Goal: Task Accomplishment & Management: Manage account settings

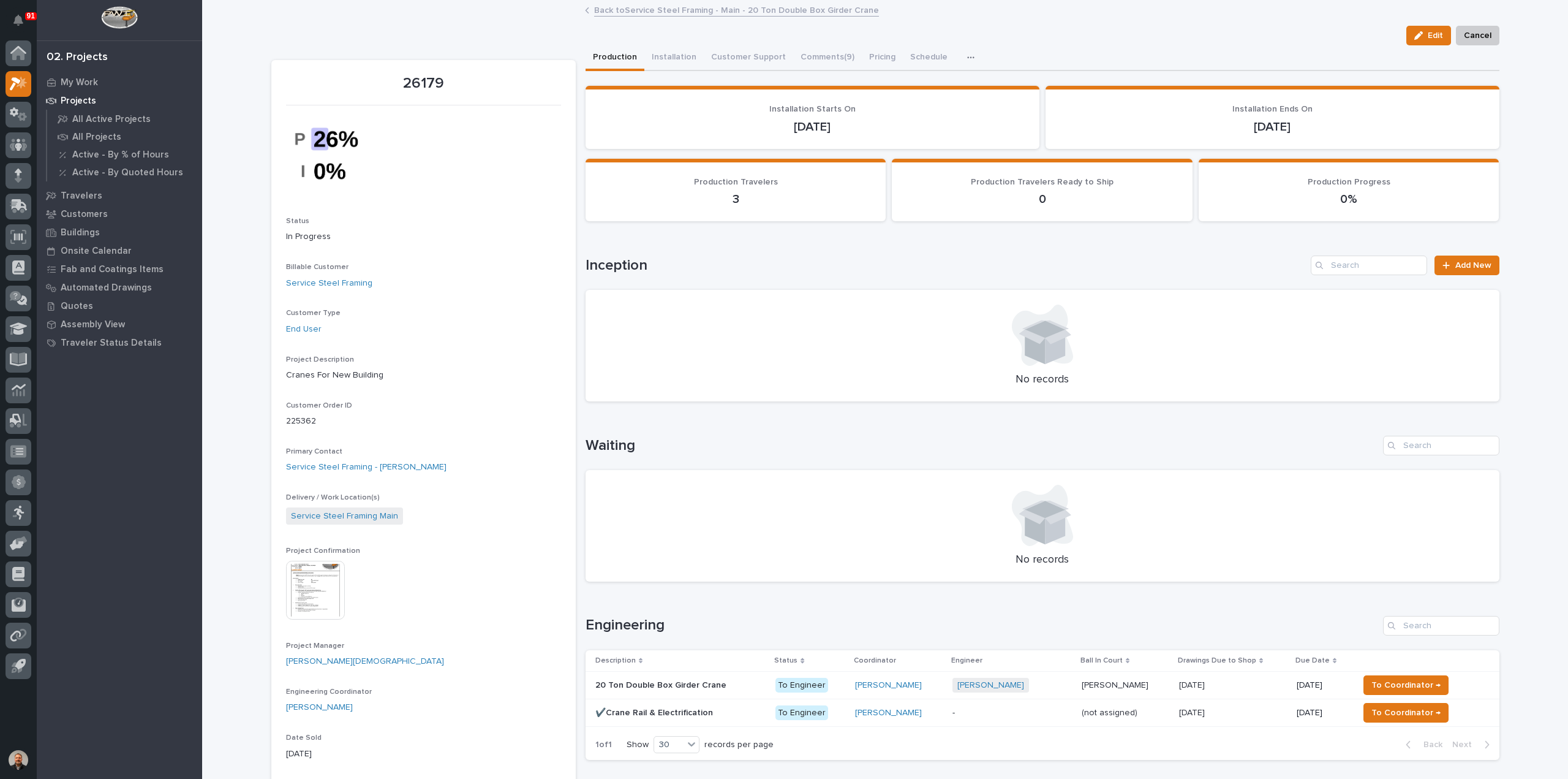
click at [967, 53] on icon "button" at bounding box center [970, 57] width 7 height 9
click at [910, 90] on span "Hours" at bounding box center [905, 90] width 24 height 11
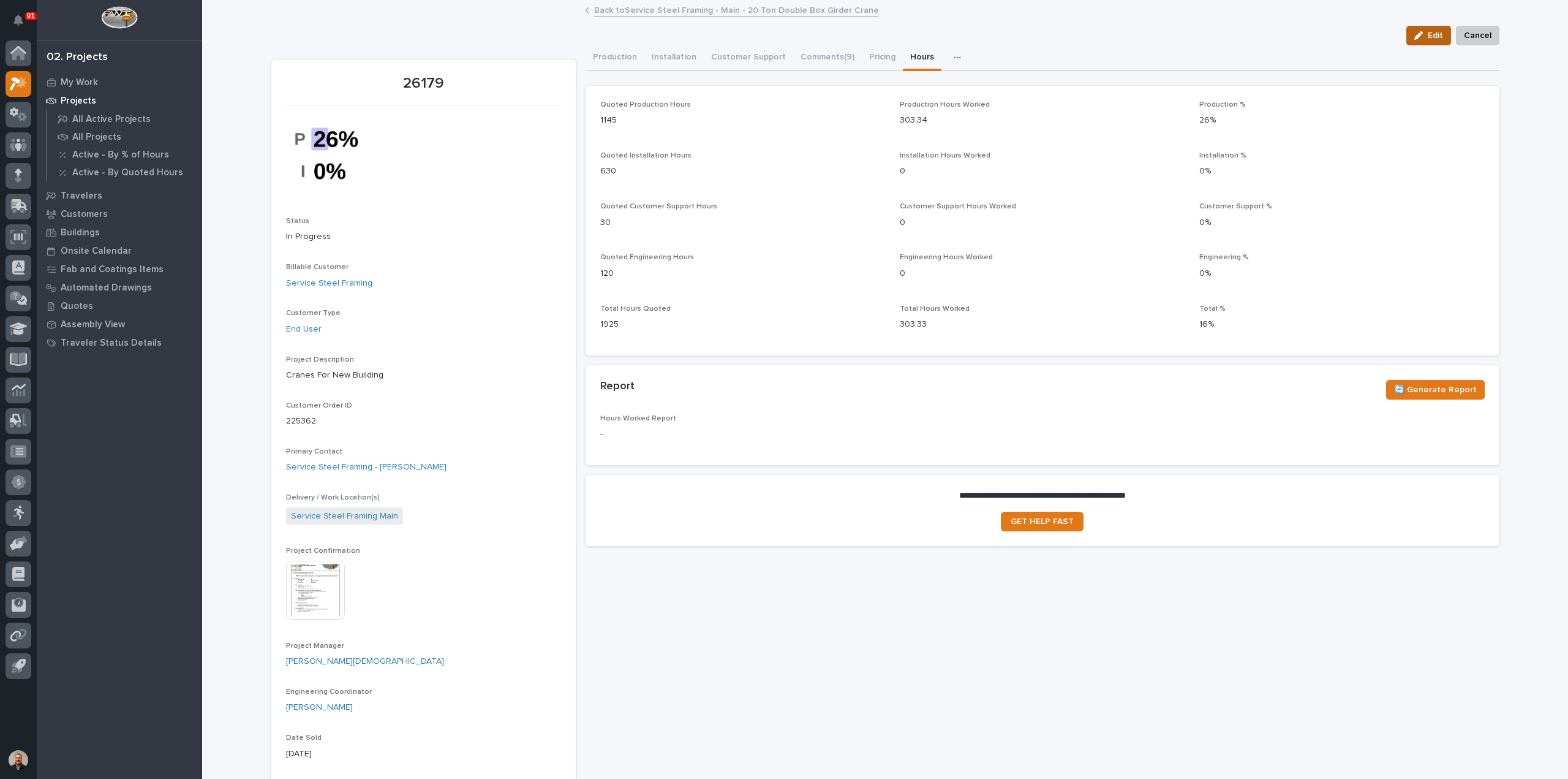
click at [1427, 33] on span "Edit" at bounding box center [1435, 36] width 16 height 11
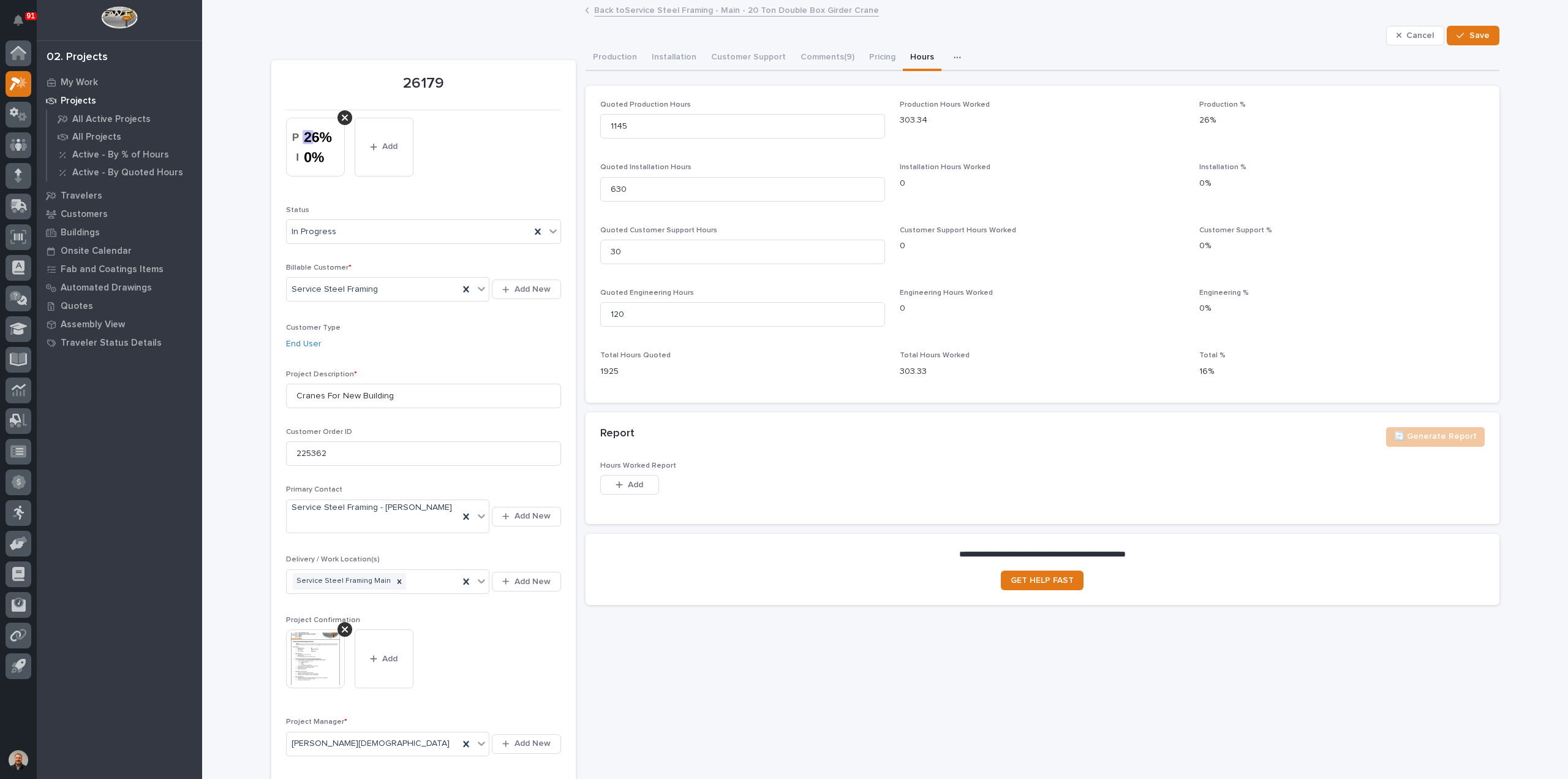
click at [909, 247] on p "0" at bounding box center [1042, 246] width 285 height 13
click at [909, 245] on p "0" at bounding box center [1042, 246] width 285 height 13
click at [861, 245] on input "30" at bounding box center [743, 252] width 285 height 24
click at [854, 180] on input "630" at bounding box center [743, 189] width 285 height 24
click at [802, 254] on input "30" at bounding box center [743, 252] width 285 height 24
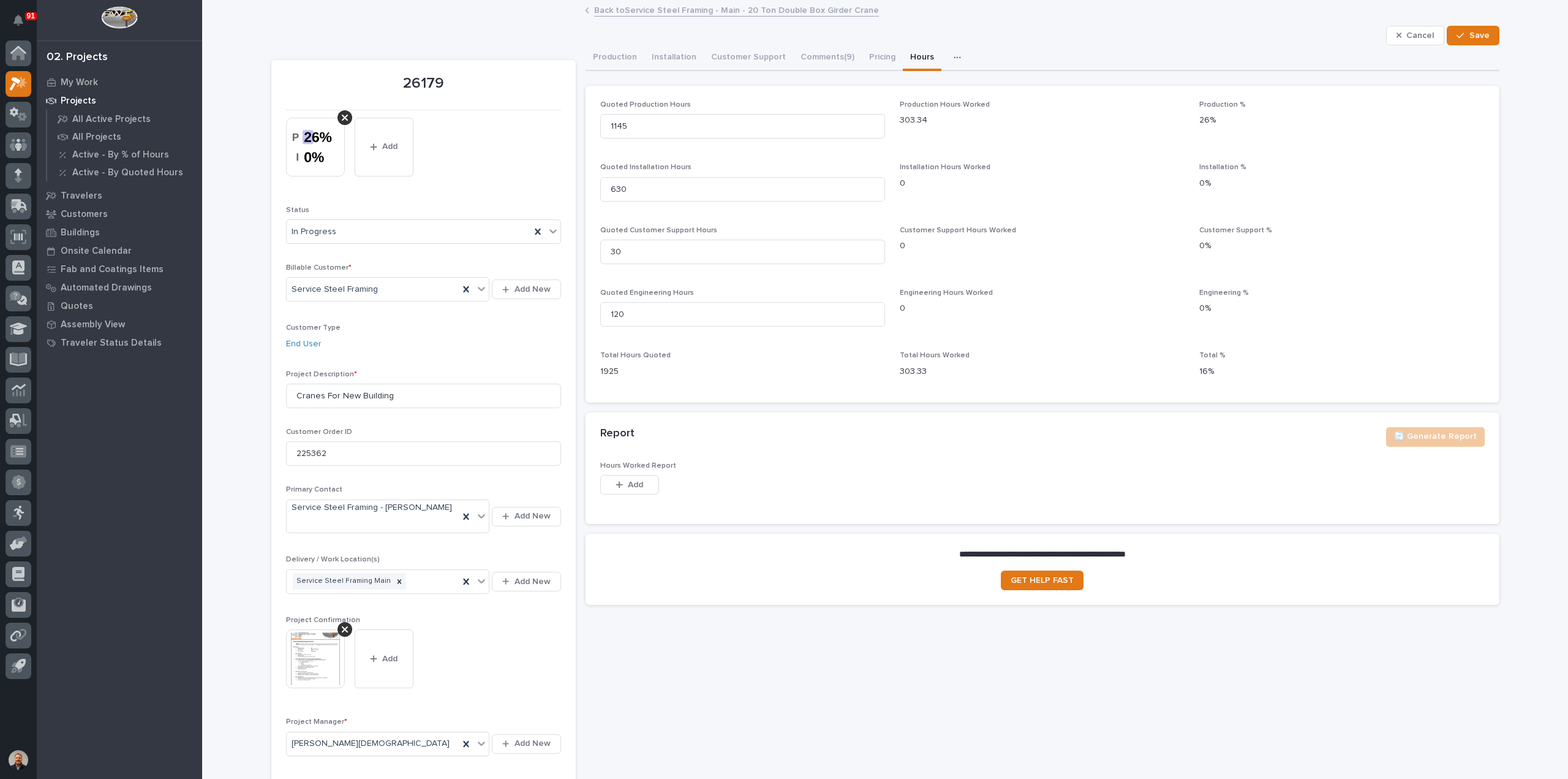
click at [626, 13] on link "Back to Service Steel Framing - Main - 20 Ton Double Box Girder Crane" at bounding box center [737, 9] width 285 height 14
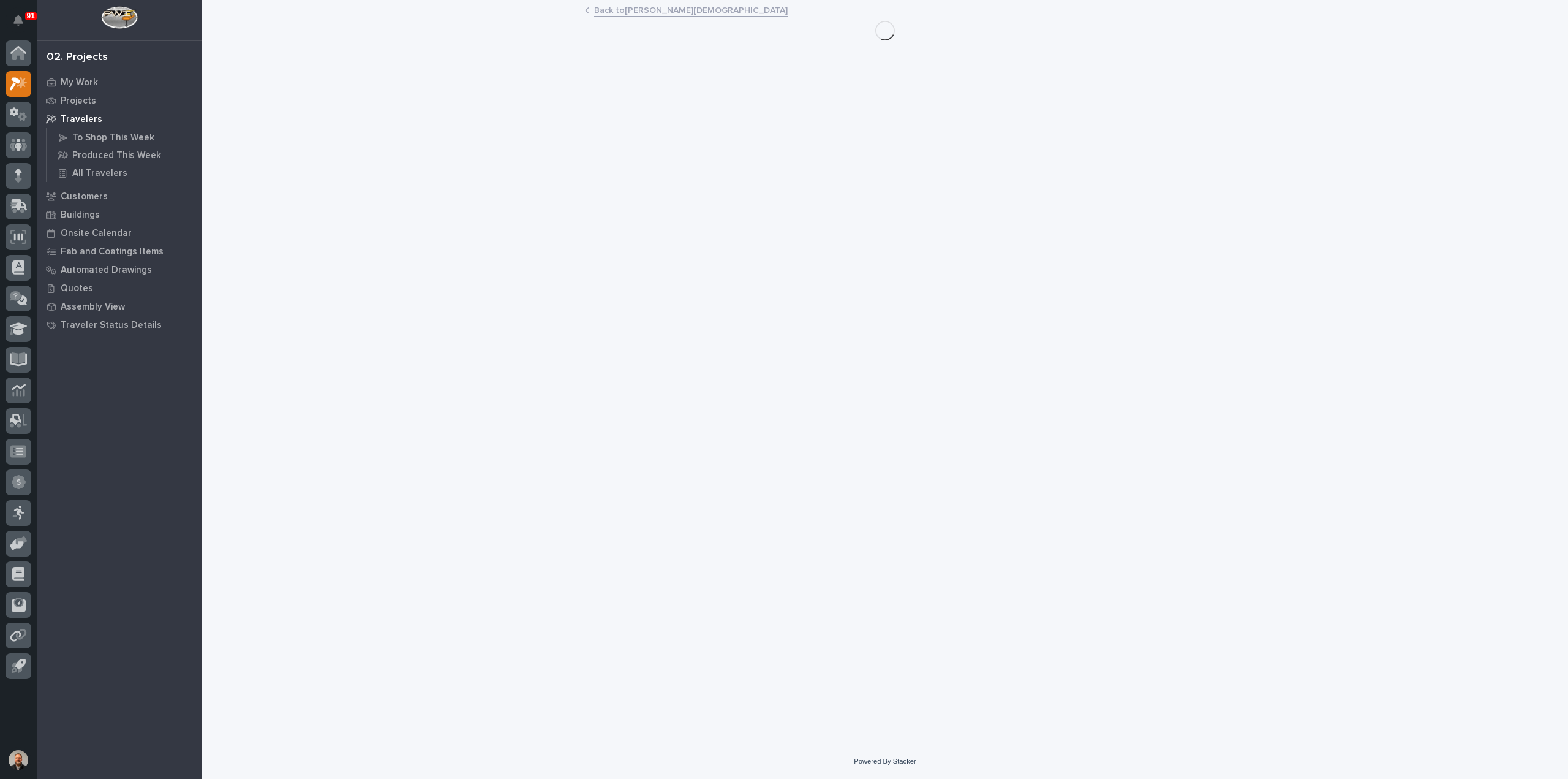
click at [609, 11] on link "Back to [PERSON_NAME][DEMOGRAPHIC_DATA]" at bounding box center [691, 9] width 194 height 14
click at [609, 10] on link "My Work" at bounding box center [602, 9] width 34 height 14
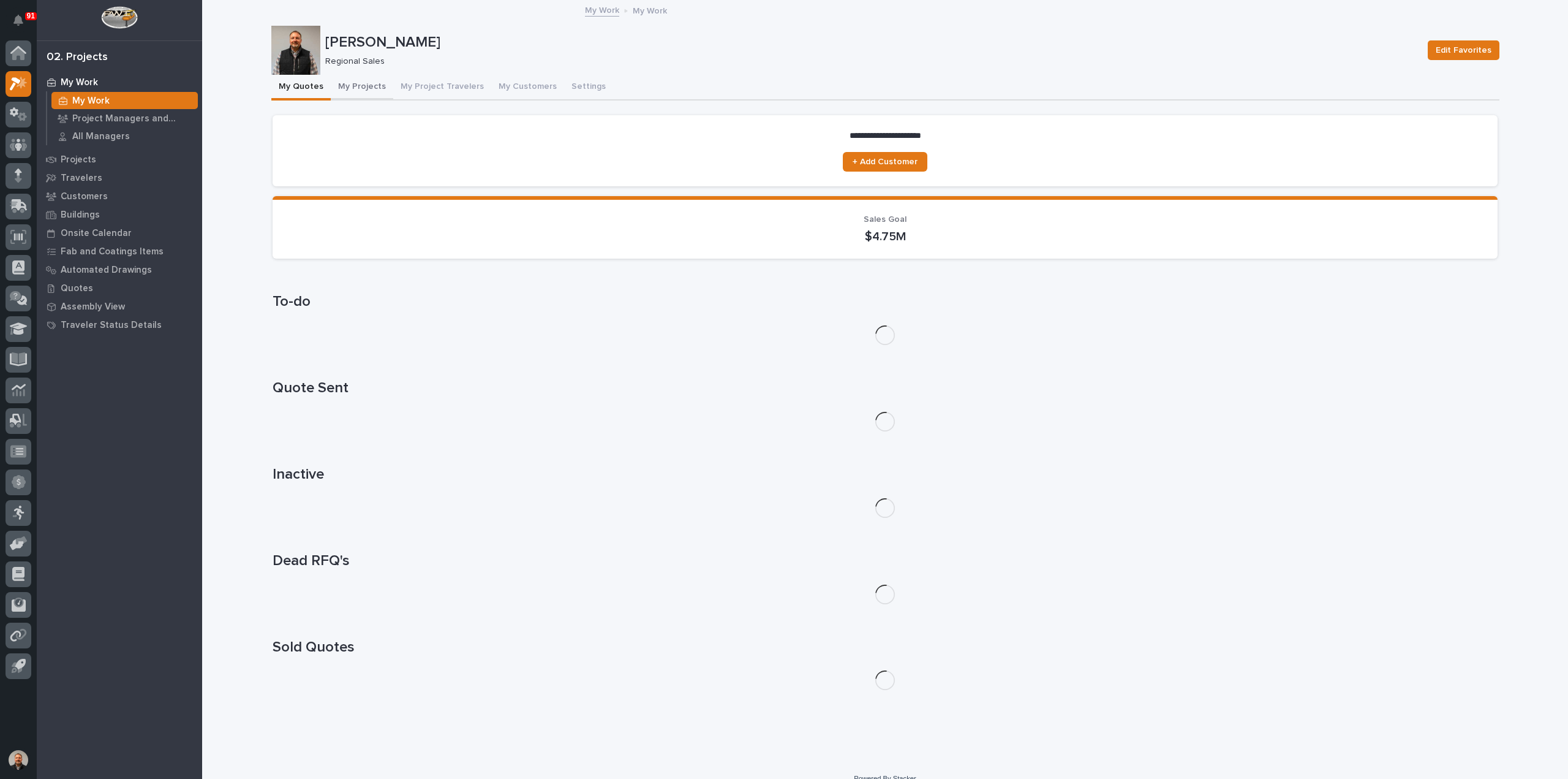
click at [349, 85] on button "My Projects" at bounding box center [362, 87] width 62 height 26
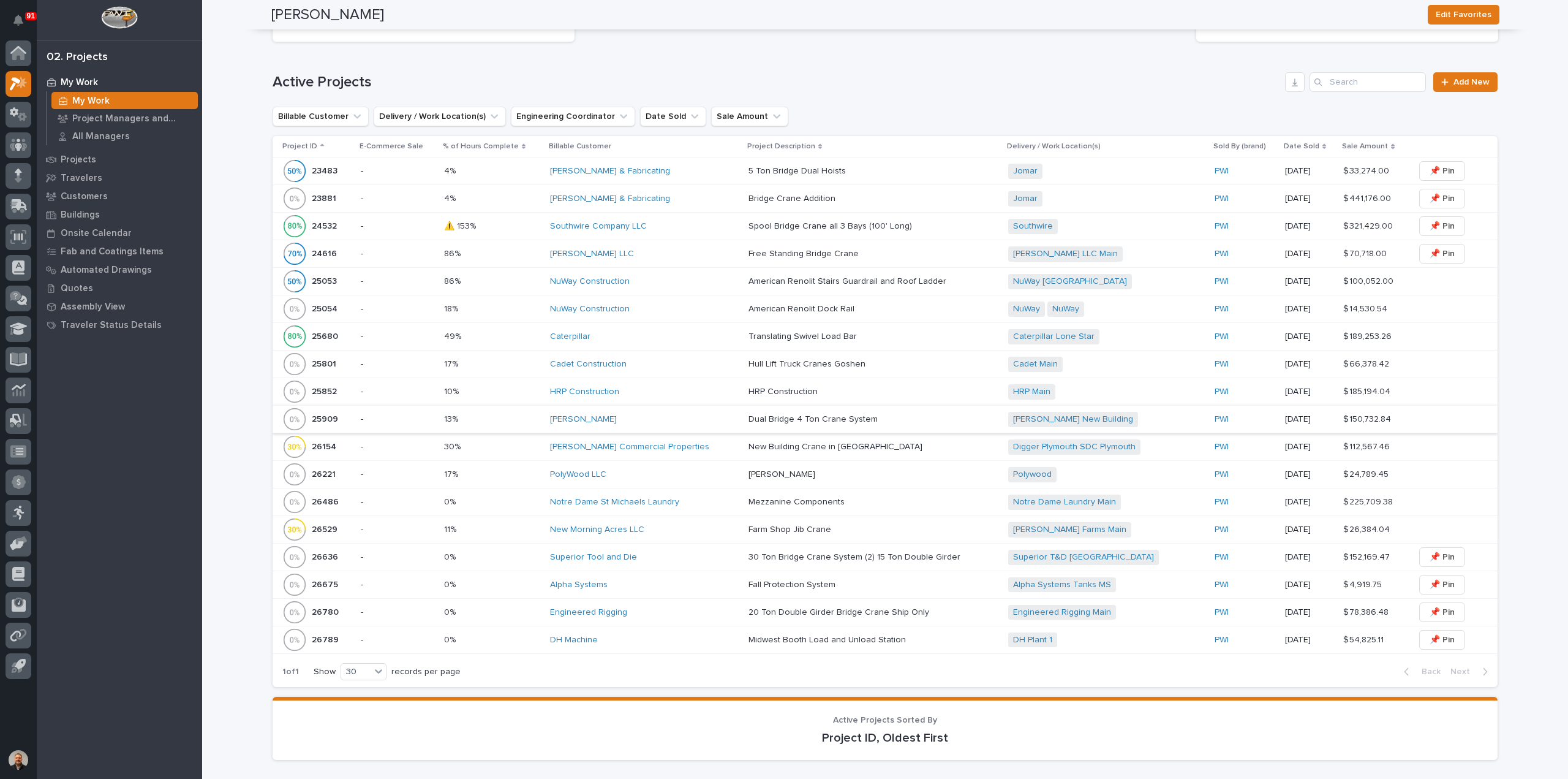
scroll to position [796, 0]
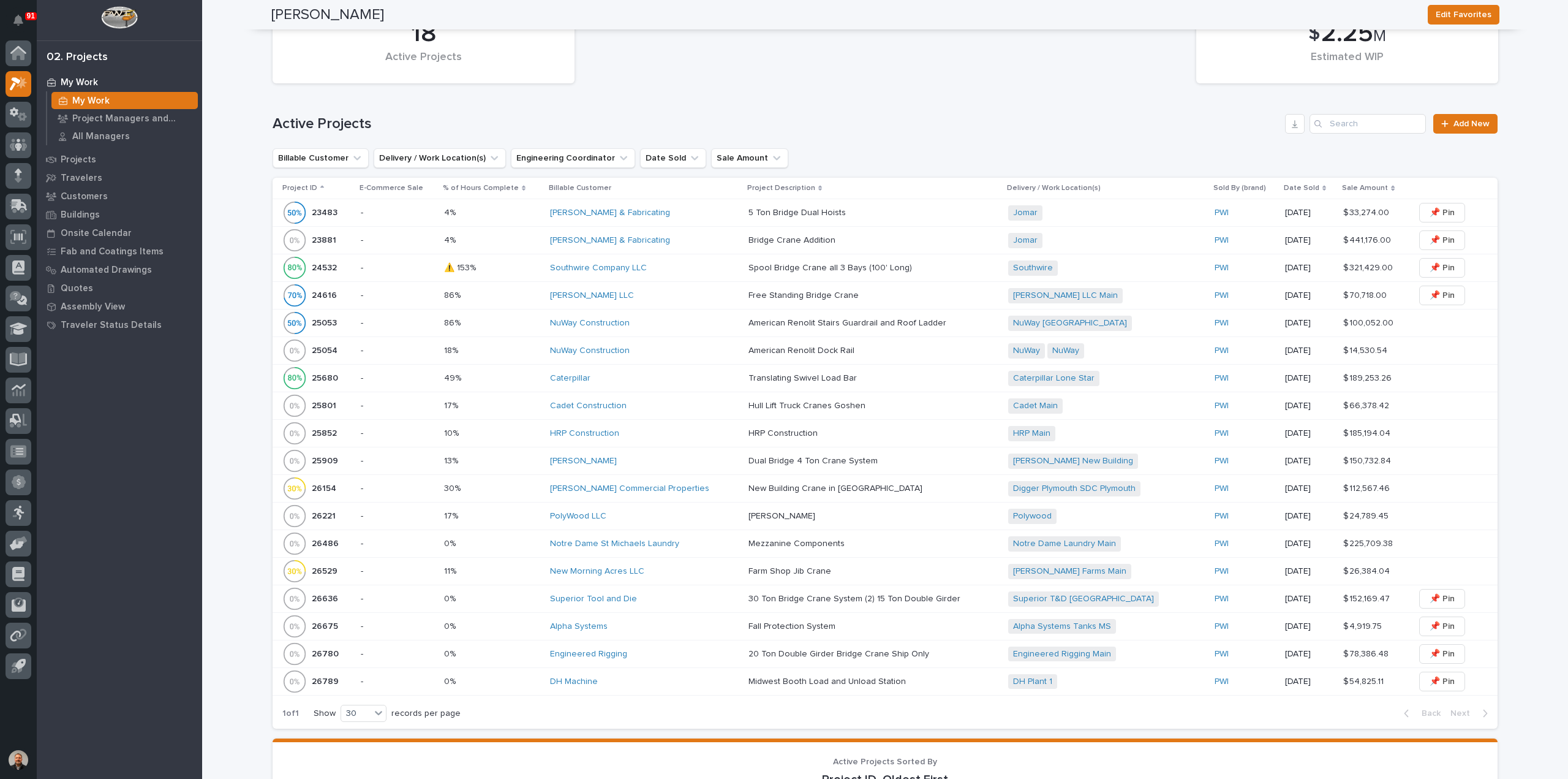
click at [322, 372] on p "25680" at bounding box center [325, 377] width 29 height 13
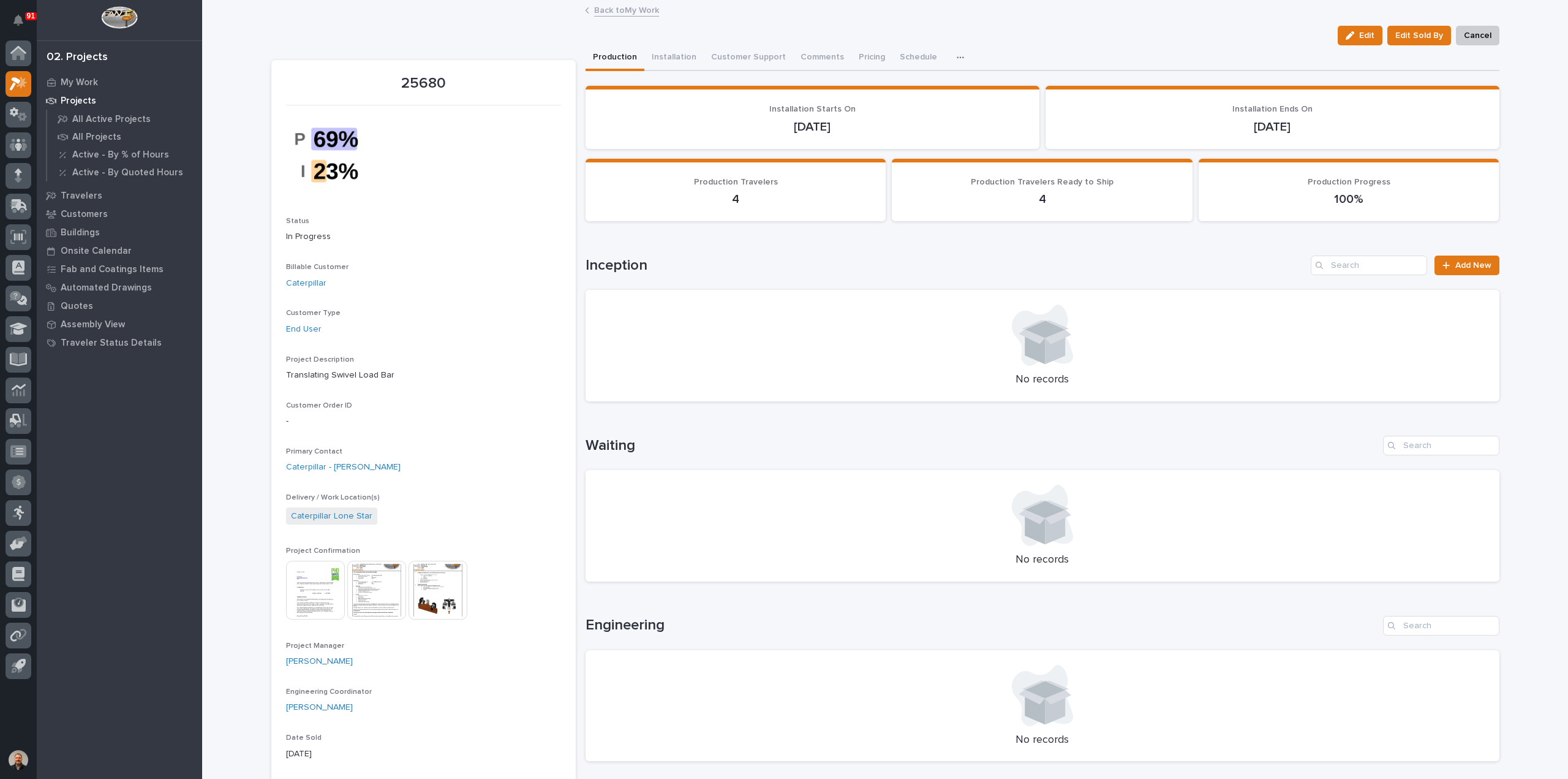
click at [957, 55] on icon "button" at bounding box center [960, 57] width 7 height 9
click at [893, 88] on span "Hours" at bounding box center [893, 90] width 24 height 11
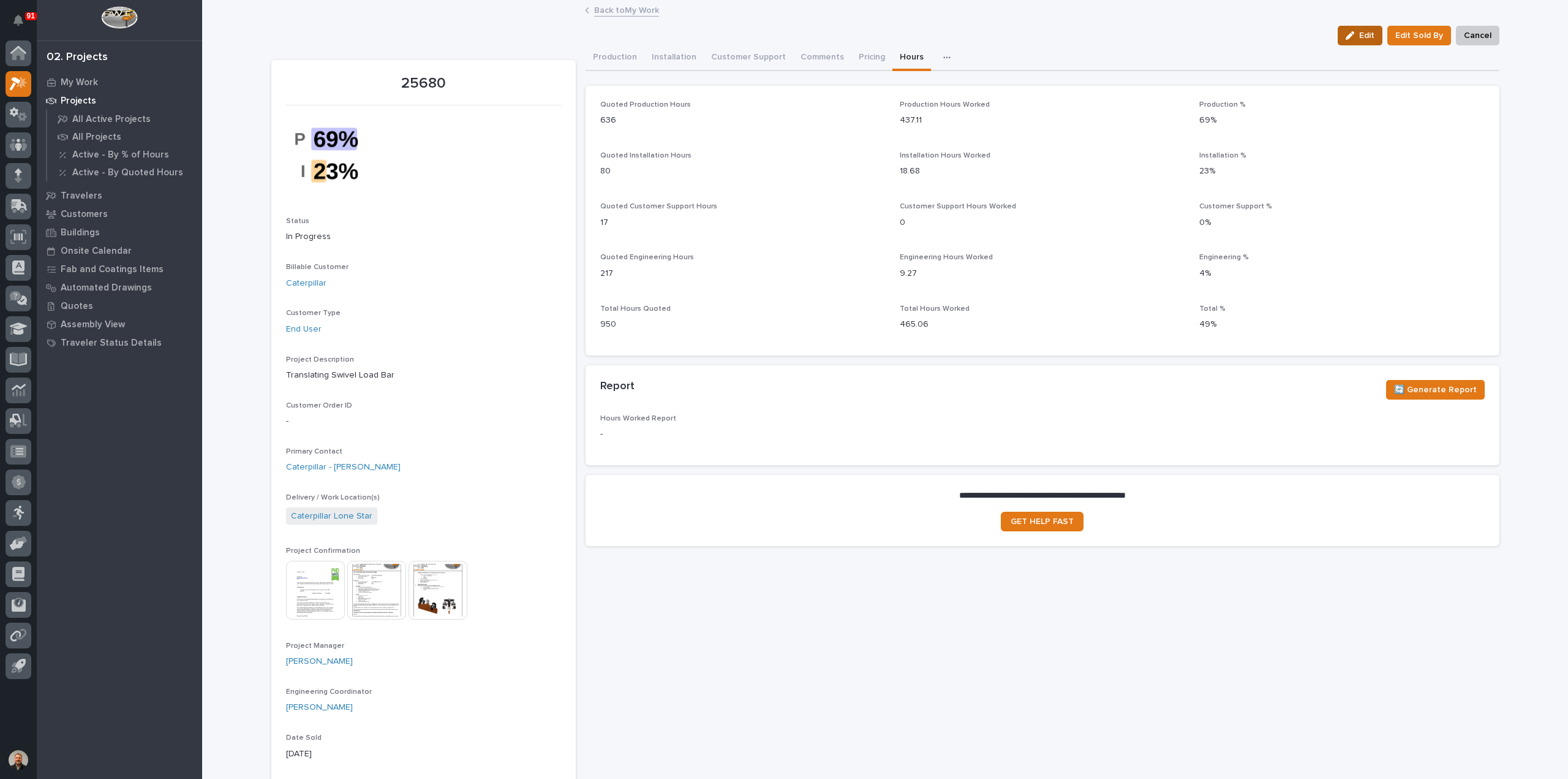
click at [1361, 35] on span "Edit" at bounding box center [1366, 36] width 16 height 11
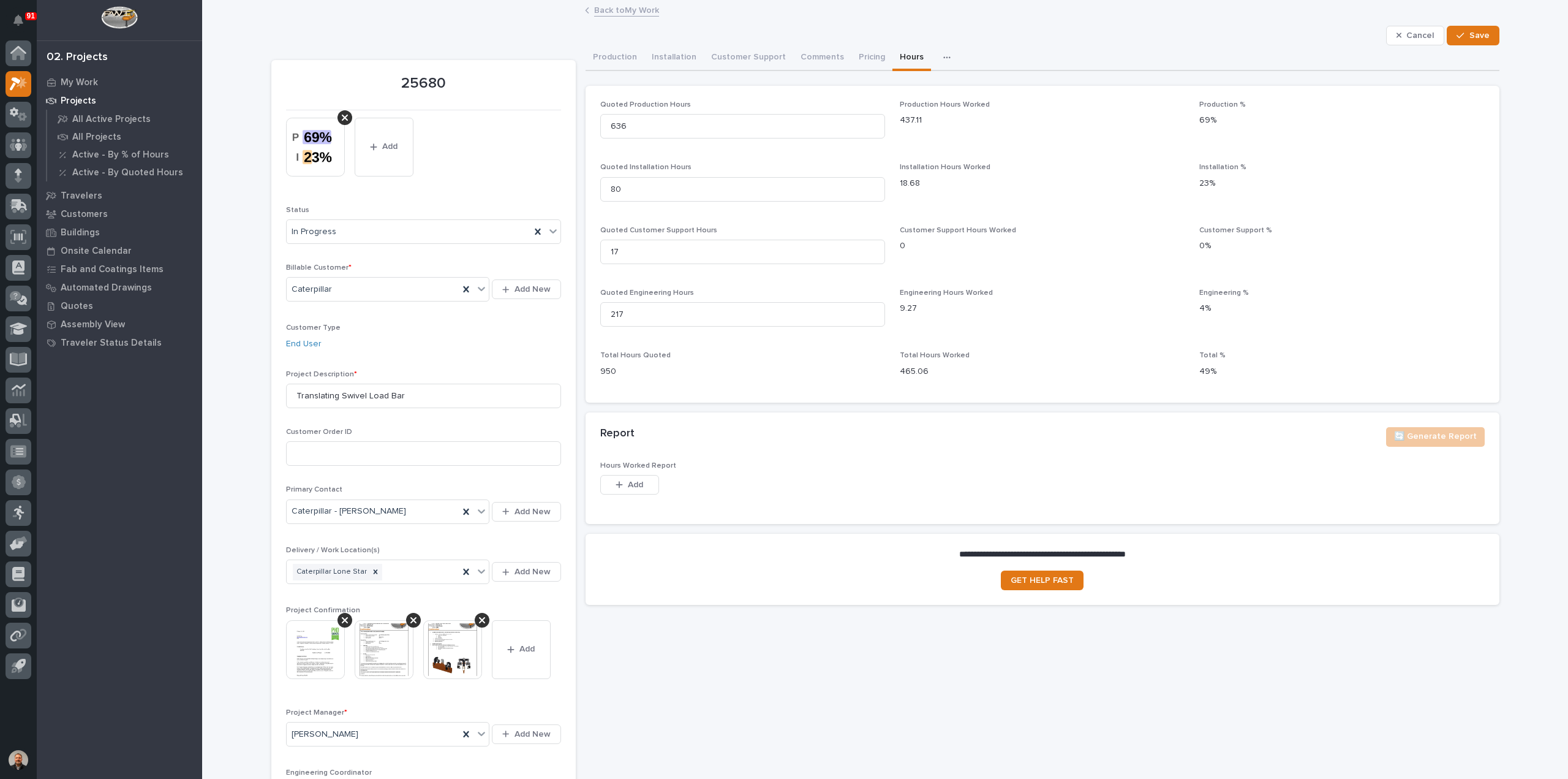
click at [929, 257] on div "Customer Support Hours Worked 0" at bounding box center [1042, 244] width 285 height 36
click at [929, 185] on p "18.68" at bounding box center [1042, 183] width 285 height 13
click at [933, 125] on p "437.11" at bounding box center [1042, 120] width 285 height 13
click at [942, 235] on div "Customer Support Hours Worked 0" at bounding box center [1042, 244] width 285 height 36
click at [951, 299] on div "Engineering Hours Worked 9.27" at bounding box center [1042, 306] width 285 height 36
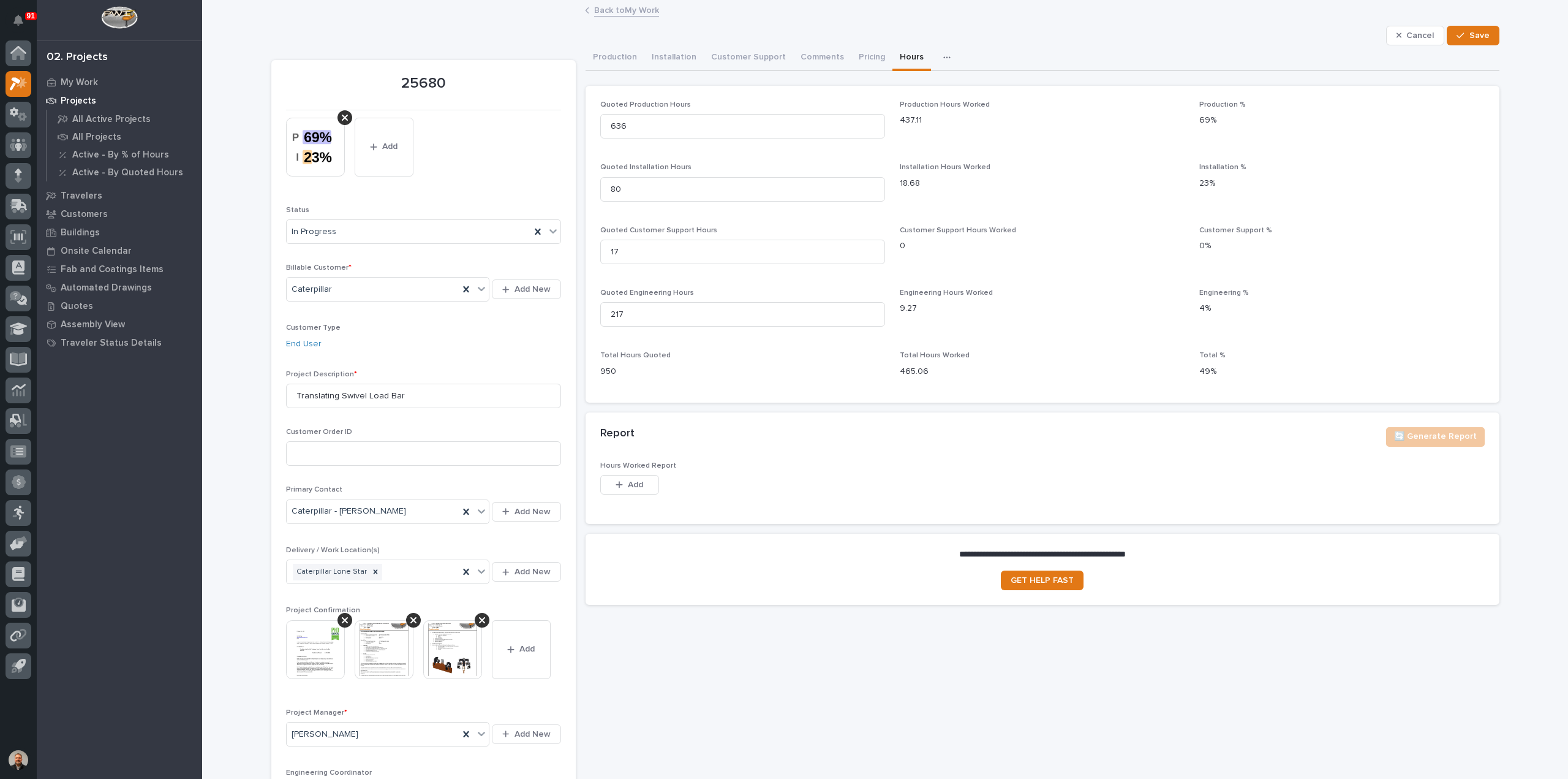
click at [940, 338] on div "Quoted Production Hours 636 Production Hours Worked 437.11 Production % 69% Quo…" at bounding box center [1042, 244] width 884 height 287
click at [919, 179] on p "18.68" at bounding box center [1042, 183] width 285 height 13
click at [936, 122] on p "437.11" at bounding box center [1042, 120] width 285 height 13
click at [933, 243] on div "Customer Support Hours Worked 0" at bounding box center [1042, 244] width 285 height 36
click at [932, 254] on div "Customer Support Hours Worked 0" at bounding box center [1042, 244] width 285 height 36
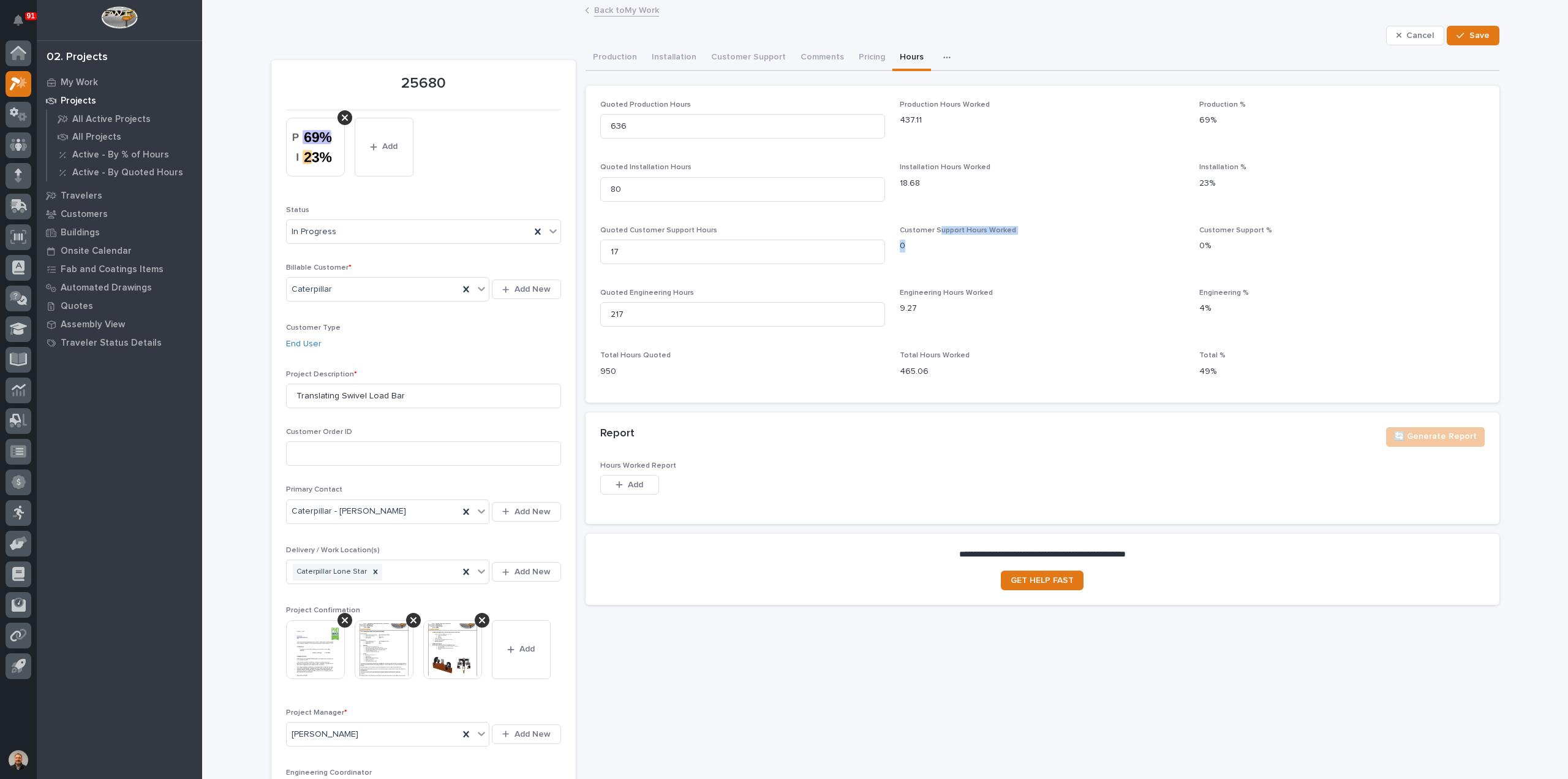
click at [930, 277] on div "Quoted Production Hours 636 Production Hours Worked 437.11 Production % 69% Quo…" at bounding box center [1042, 244] width 884 height 287
click at [604, 13] on link "Back to My Work" at bounding box center [626, 9] width 65 height 14
